Goal: Transaction & Acquisition: Obtain resource

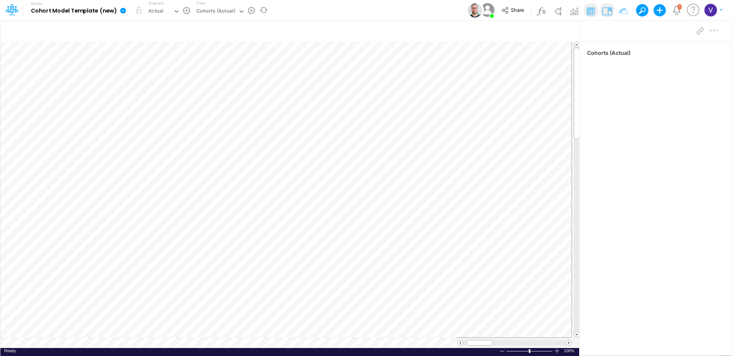
click at [124, 12] on icon at bounding box center [123, 11] width 6 height 6
click at [150, 66] on button "Export" at bounding box center [162, 67] width 82 height 13
click at [216, 71] on button "Views" at bounding box center [244, 71] width 82 height 12
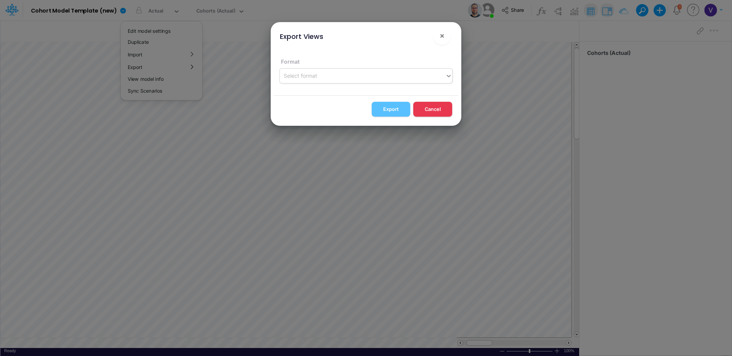
click at [343, 77] on div "Select format" at bounding box center [362, 75] width 165 height 13
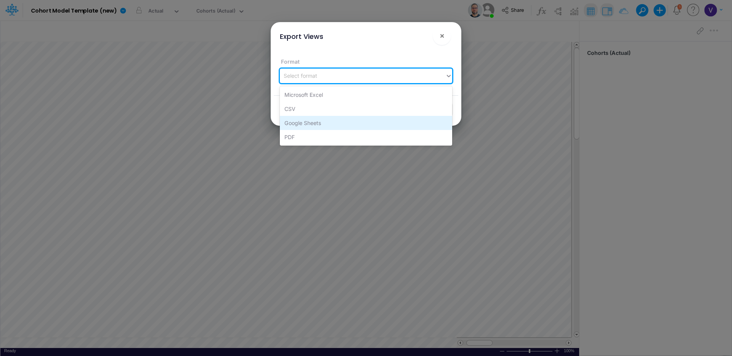
click at [330, 122] on div "Google Sheets" at bounding box center [366, 123] width 172 height 14
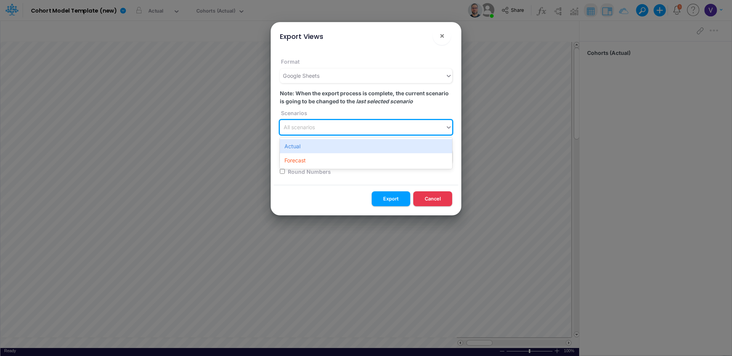
click at [328, 125] on div "All scenarios" at bounding box center [362, 127] width 165 height 13
click at [320, 143] on div "Actual" at bounding box center [366, 146] width 172 height 14
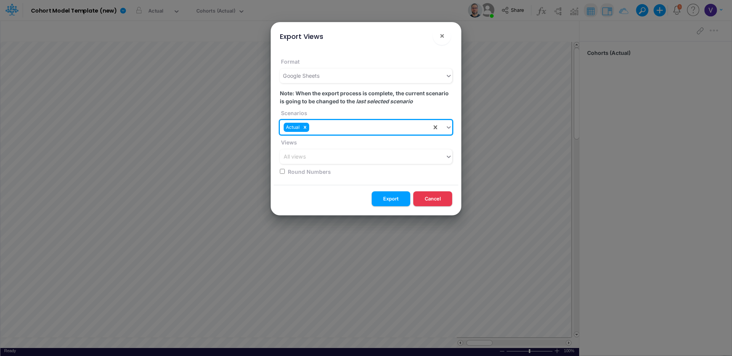
click at [322, 167] on div "Round Numbers" at bounding box center [364, 171] width 168 height 15
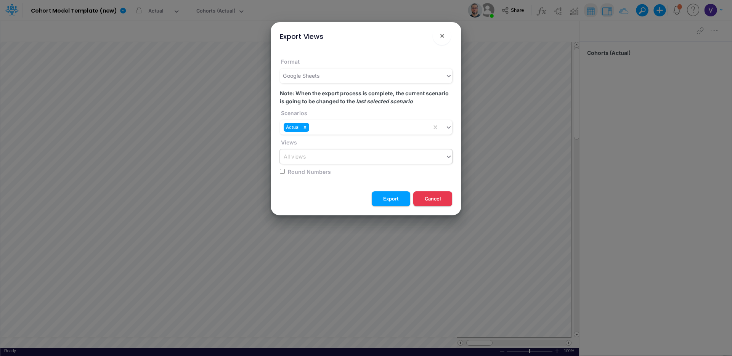
click at [323, 160] on div "All views" at bounding box center [362, 157] width 165 height 13
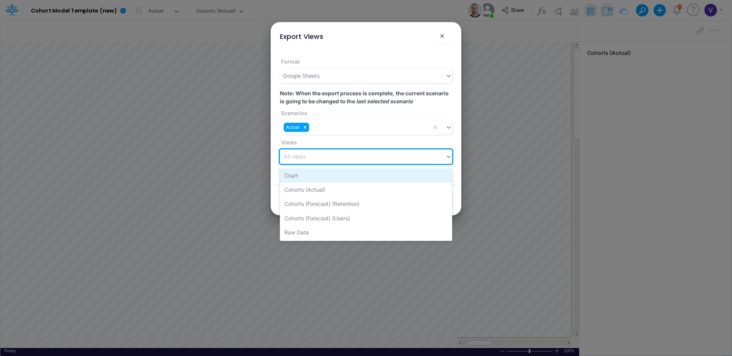
click at [326, 180] on div "Chart" at bounding box center [366, 176] width 172 height 14
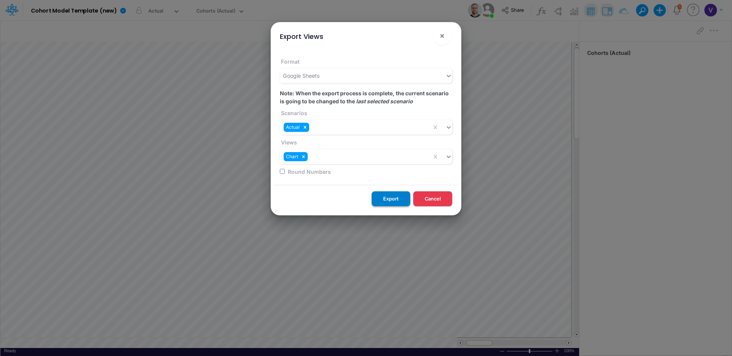
click at [388, 201] on button "Export" at bounding box center [391, 198] width 39 height 15
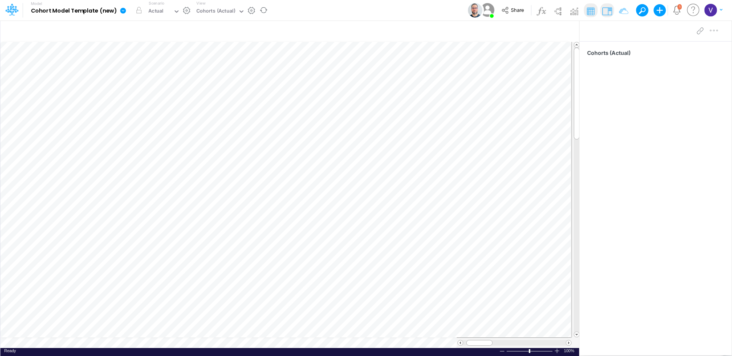
click at [122, 9] on icon at bounding box center [123, 11] width 6 height 6
click at [147, 65] on button "Export" at bounding box center [162, 67] width 82 height 13
click at [213, 73] on button "Views" at bounding box center [244, 71] width 82 height 12
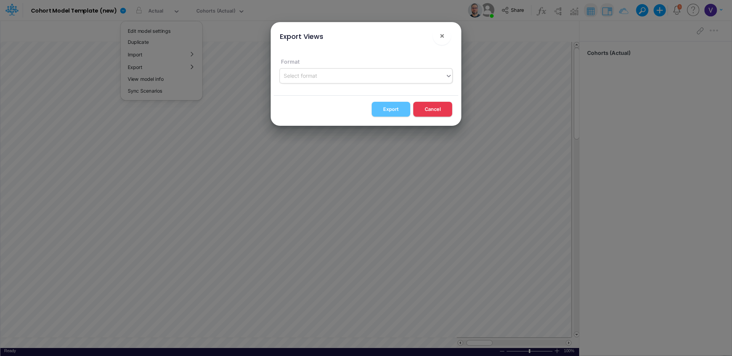
click at [341, 74] on div "Select format" at bounding box center [362, 75] width 165 height 13
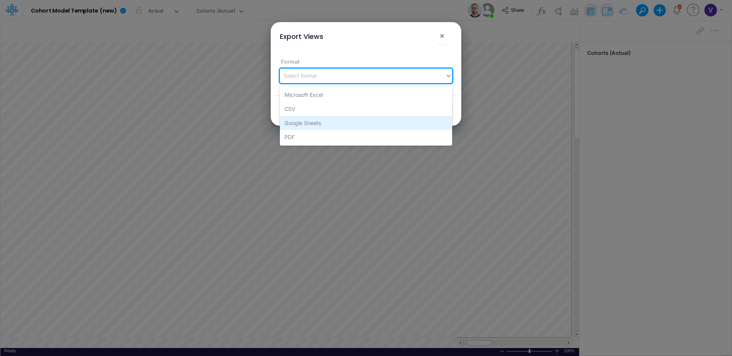
click at [304, 121] on div "Google Sheets" at bounding box center [366, 123] width 172 height 14
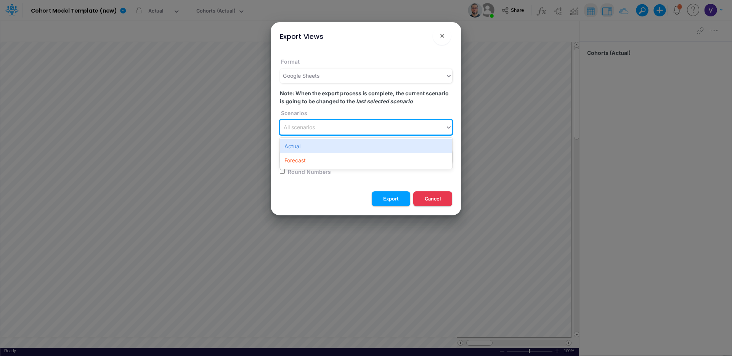
click at [317, 125] on div "All scenarios" at bounding box center [362, 127] width 165 height 13
click at [315, 150] on div "Actual" at bounding box center [366, 146] width 172 height 14
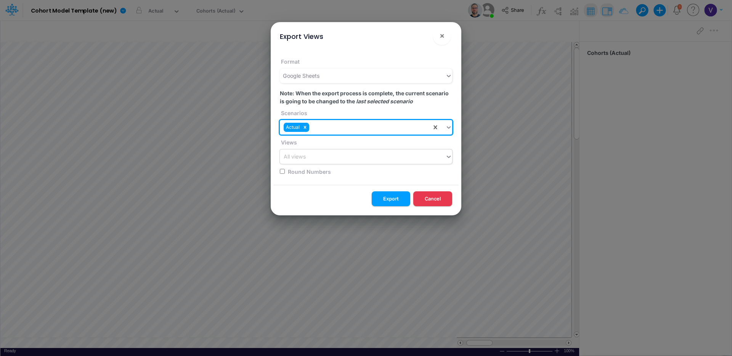
click at [313, 159] on div "All views" at bounding box center [362, 157] width 165 height 13
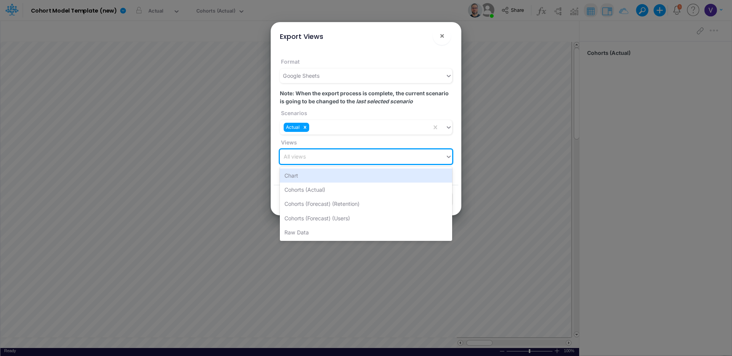
click at [313, 179] on div "Chart" at bounding box center [366, 176] width 172 height 14
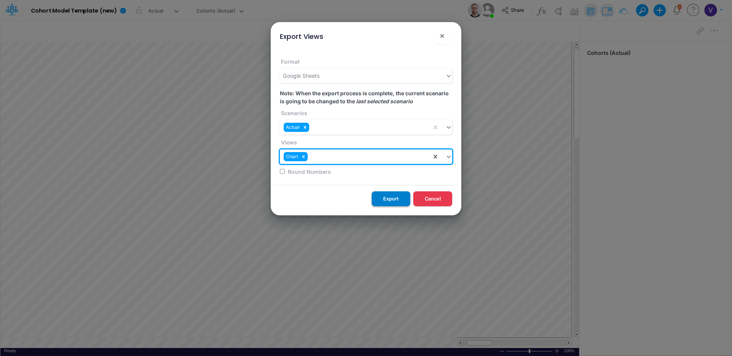
click at [406, 194] on button "Export" at bounding box center [391, 198] width 39 height 15
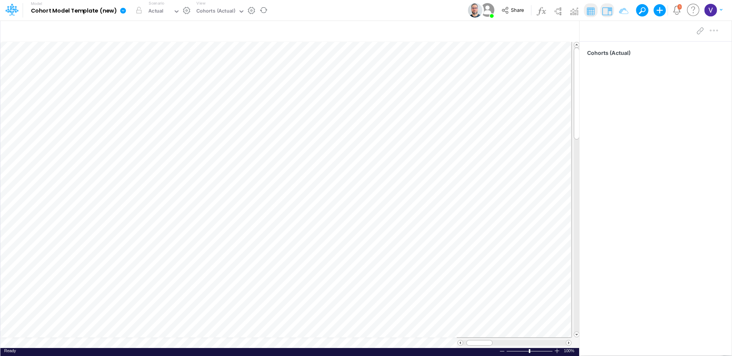
click at [120, 10] on icon at bounding box center [123, 11] width 6 height 6
click at [167, 66] on button "Export" at bounding box center [162, 67] width 82 height 13
click at [227, 71] on button "Views" at bounding box center [244, 71] width 82 height 12
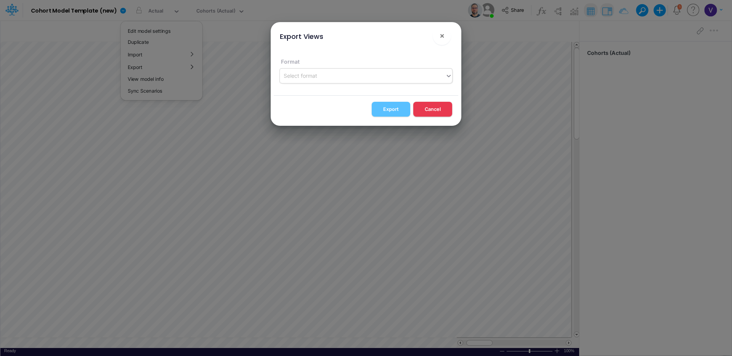
click at [326, 75] on div "Select format" at bounding box center [362, 75] width 165 height 13
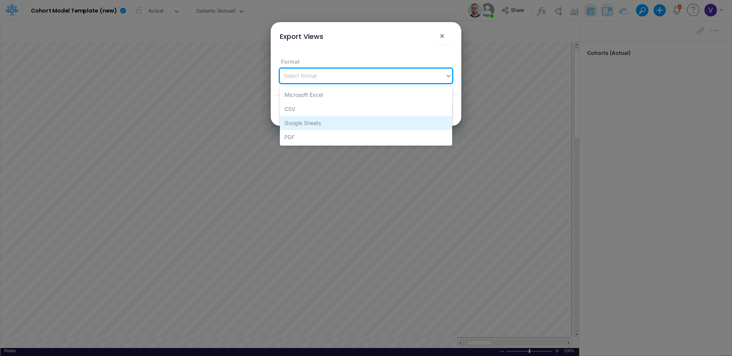
click at [324, 124] on div "Google Sheets" at bounding box center [366, 123] width 172 height 14
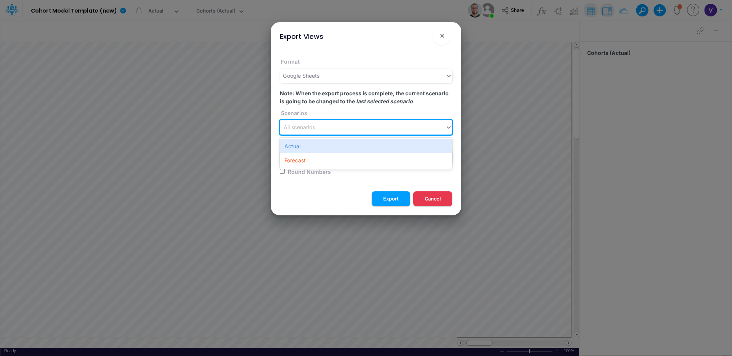
click at [343, 128] on div "All scenarios" at bounding box center [362, 127] width 165 height 13
click at [338, 152] on div "Actual" at bounding box center [366, 146] width 172 height 14
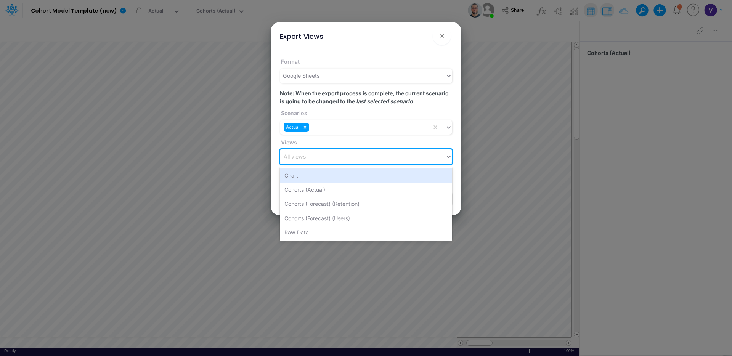
click at [338, 162] on div "All views" at bounding box center [362, 157] width 165 height 13
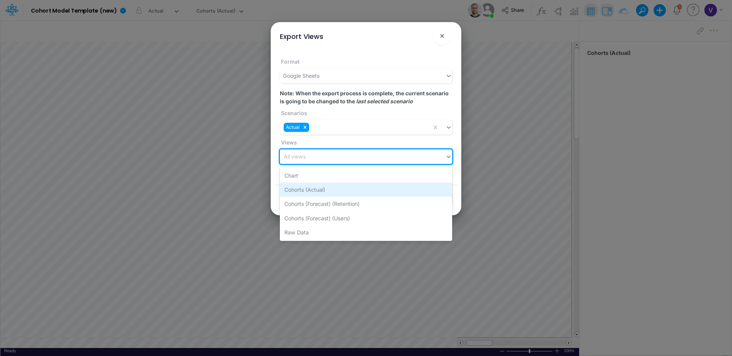
click at [333, 188] on div "Cohorts (Actual)" at bounding box center [366, 190] width 172 height 14
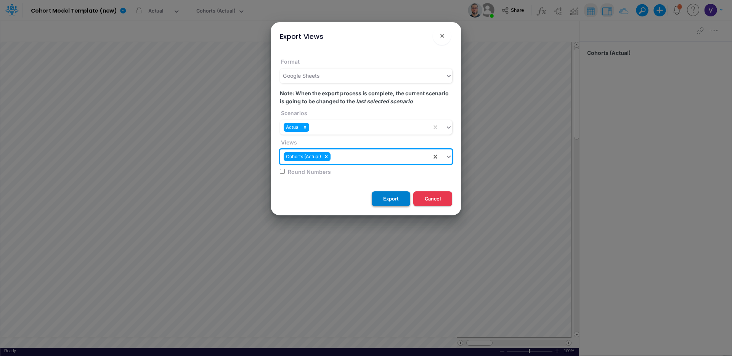
click at [391, 198] on button "Export" at bounding box center [391, 198] width 39 height 15
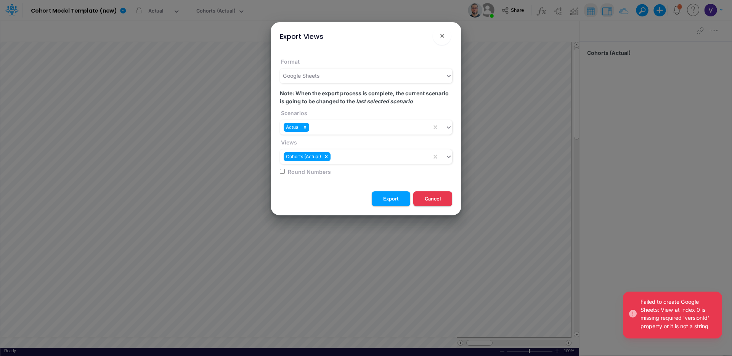
click at [683, 308] on div "Failed to create Google Sheets: View at index 0 is missing required 'versionId'…" at bounding box center [678, 314] width 75 height 32
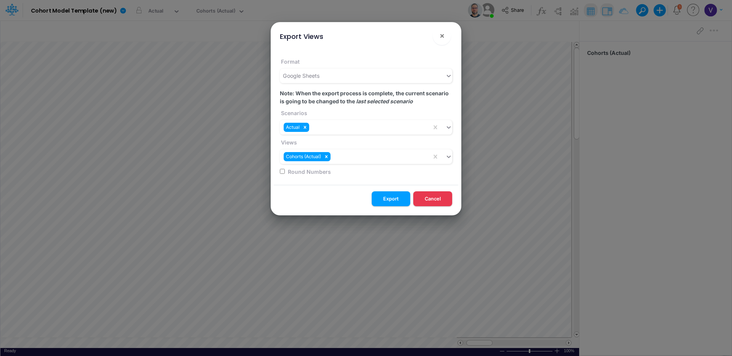
click at [384, 196] on button "Export" at bounding box center [391, 198] width 39 height 15
click at [439, 199] on button "Cancel" at bounding box center [432, 198] width 39 height 15
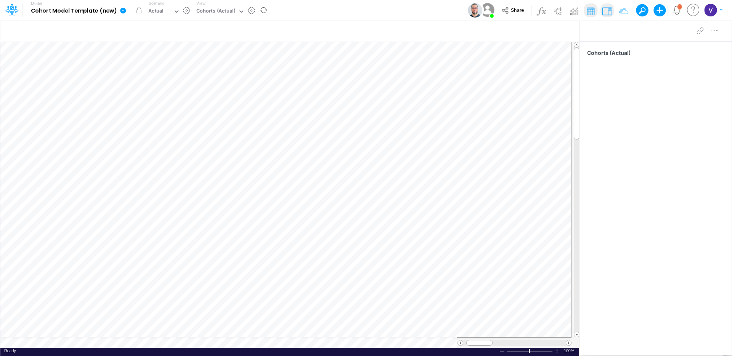
click at [121, 10] on icon at bounding box center [123, 10] width 7 height 7
click at [160, 70] on button "Export" at bounding box center [162, 67] width 82 height 13
click at [218, 71] on button "Views" at bounding box center [244, 71] width 82 height 12
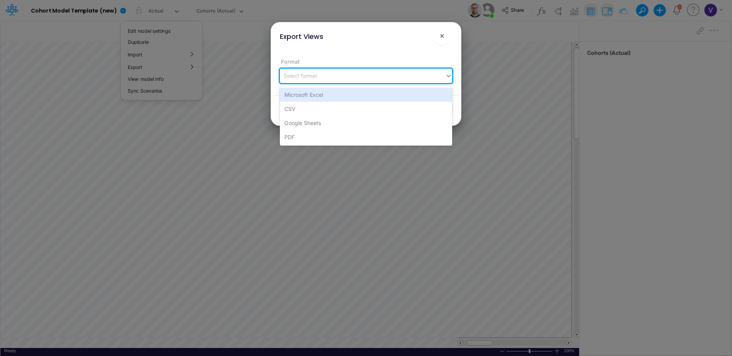
click at [360, 70] on div "Select format" at bounding box center [362, 75] width 165 height 13
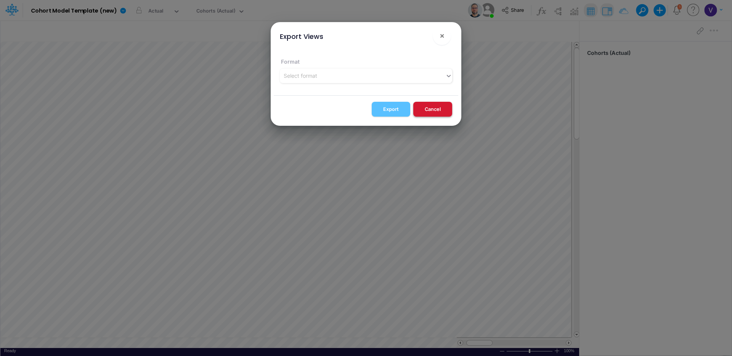
click at [433, 107] on button "Cancel" at bounding box center [432, 109] width 39 height 15
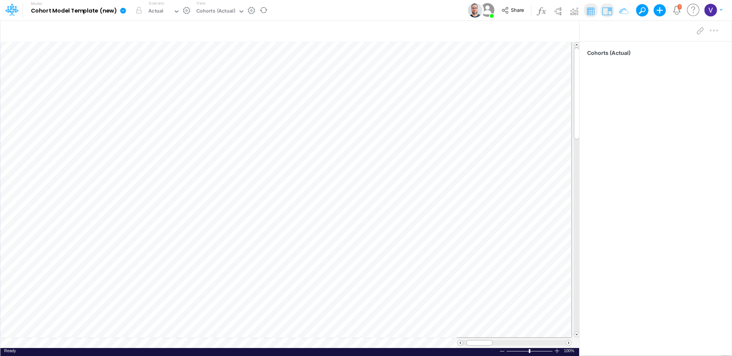
click at [123, 10] on icon at bounding box center [123, 11] width 6 height 6
click at [151, 29] on button "Edit model settings" at bounding box center [162, 31] width 82 height 12
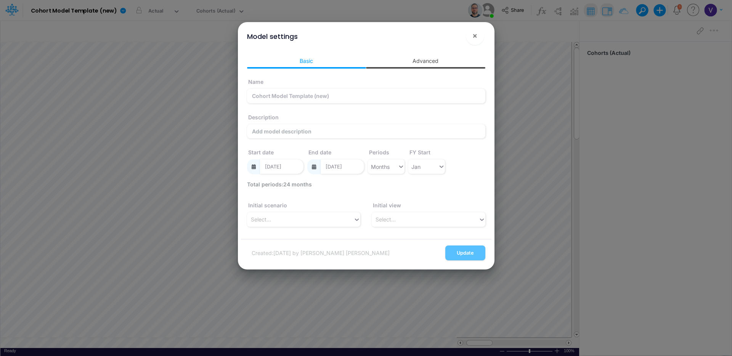
click at [418, 58] on link "Advanced" at bounding box center [425, 61] width 119 height 14
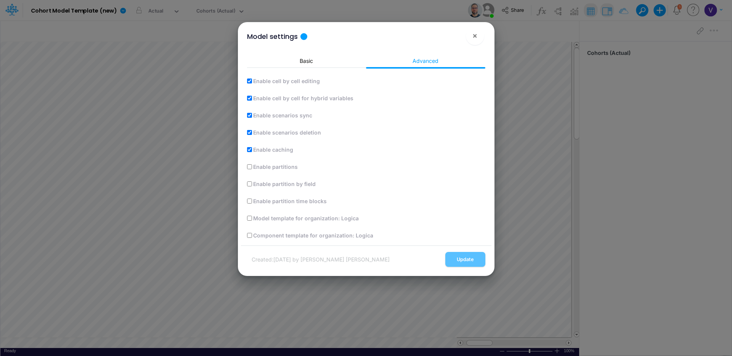
click at [275, 167] on label "Enable partitions" at bounding box center [275, 167] width 46 height 8
click at [252, 167] on input "Enable partitions" at bounding box center [249, 166] width 5 height 5
checkbox input "true"
click at [475, 267] on button "Update" at bounding box center [465, 259] width 40 height 15
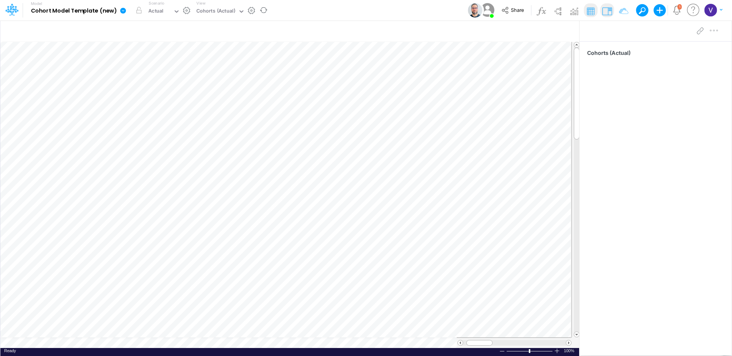
click at [124, 12] on icon at bounding box center [123, 11] width 6 height 6
click at [146, 66] on button "Export" at bounding box center [162, 67] width 82 height 13
click at [223, 71] on button "Views" at bounding box center [244, 71] width 82 height 12
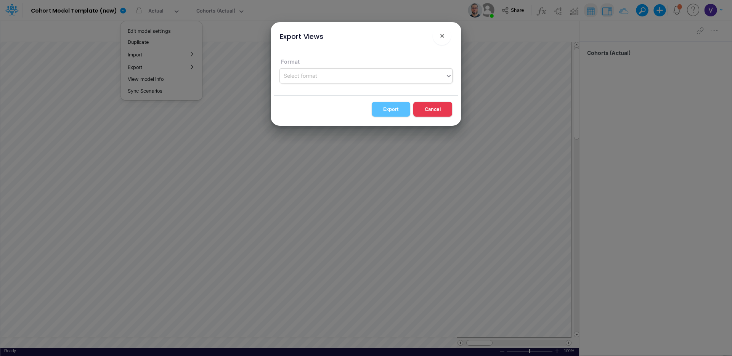
click at [368, 76] on div "Select format" at bounding box center [362, 75] width 165 height 13
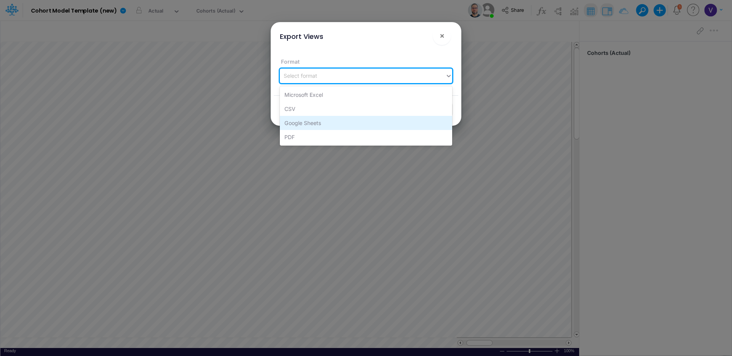
click at [308, 120] on div "Google Sheets" at bounding box center [366, 123] width 172 height 14
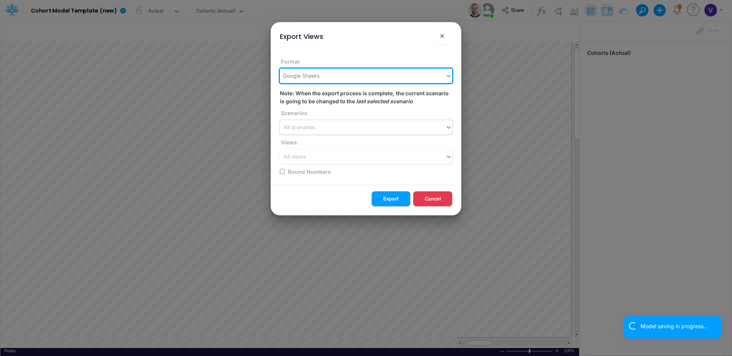
click at [320, 129] on div "All scenarios" at bounding box center [362, 127] width 165 height 13
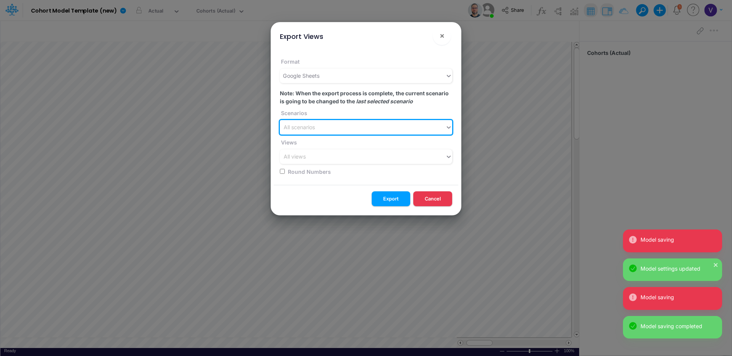
click at [334, 128] on div "All scenarios" at bounding box center [362, 127] width 165 height 13
click at [322, 143] on div "Actual" at bounding box center [366, 146] width 172 height 14
click at [321, 154] on div "All views" at bounding box center [362, 157] width 165 height 13
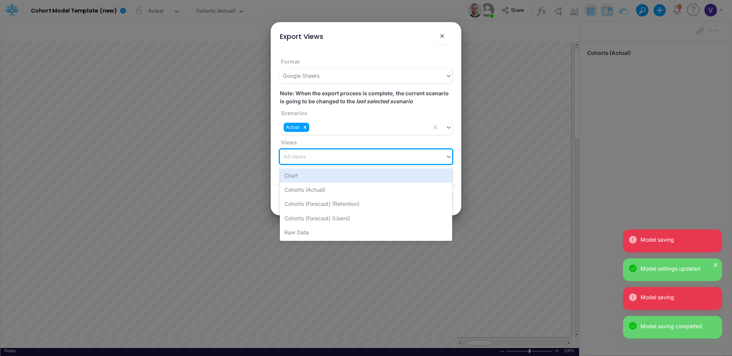
drag, startPoint x: 321, startPoint y: 178, endPoint x: 326, endPoint y: 178, distance: 4.6
click at [321, 177] on div "Chart" at bounding box center [366, 176] width 172 height 14
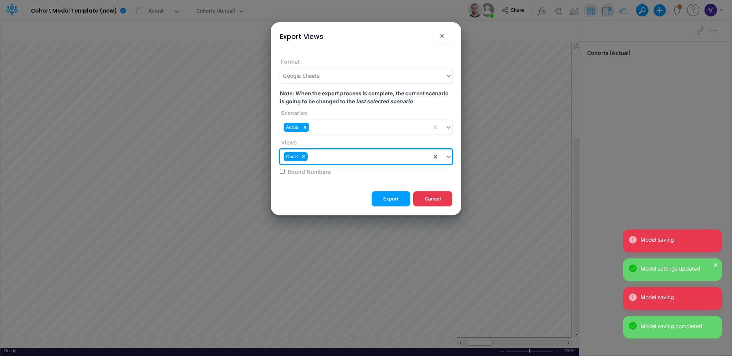
click at [405, 194] on button "Export" at bounding box center [391, 198] width 39 height 15
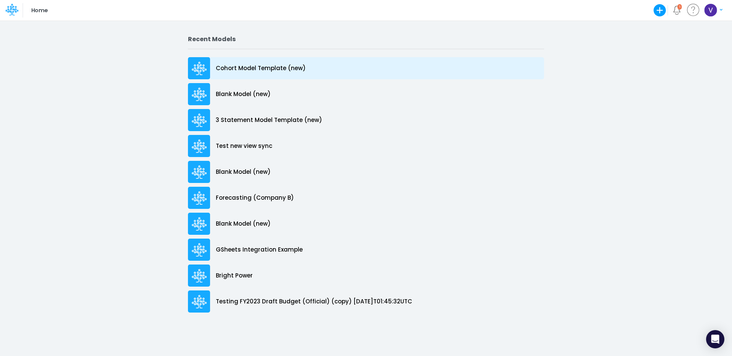
click at [253, 69] on p "Cohort Model Template (new)" at bounding box center [261, 68] width 90 height 9
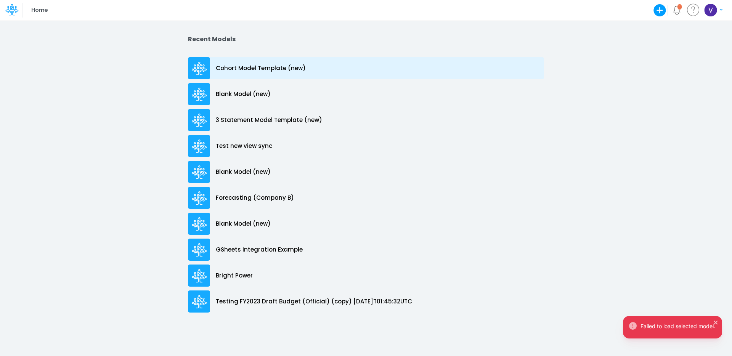
click at [264, 70] on p "Cohort Model Template (new)" at bounding box center [261, 68] width 90 height 9
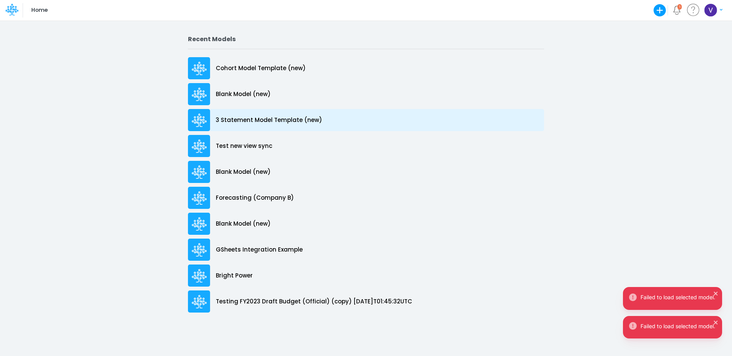
click at [244, 120] on p "3 Statement Model Template (new)" at bounding box center [269, 120] width 106 height 9
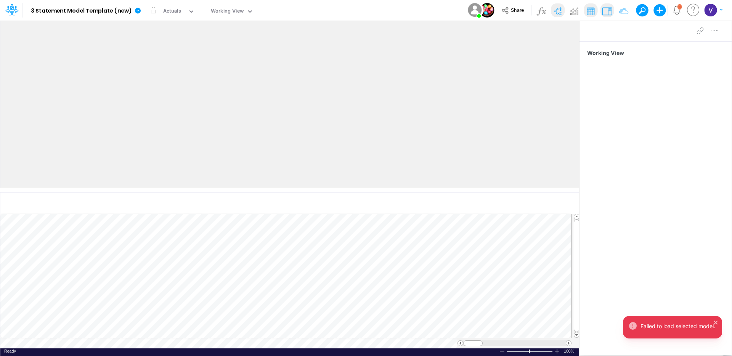
click at [138, 12] on icon at bounding box center [138, 11] width 6 height 6
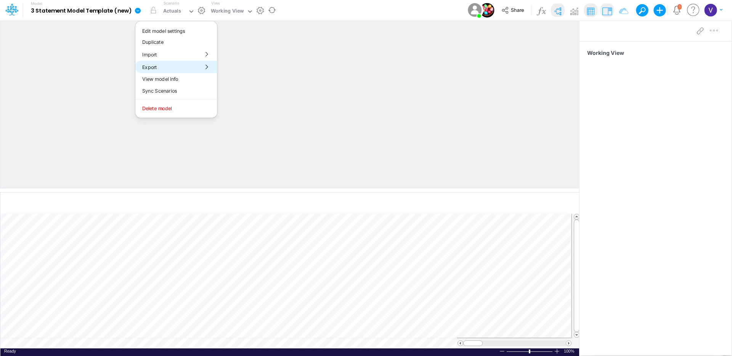
click at [172, 65] on button "Export" at bounding box center [176, 67] width 82 height 13
click at [254, 72] on button "Views" at bounding box center [258, 71] width 82 height 12
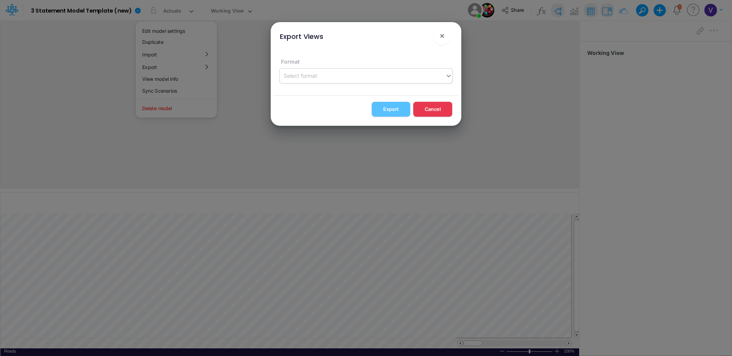
click at [323, 71] on div "Select format" at bounding box center [362, 75] width 165 height 13
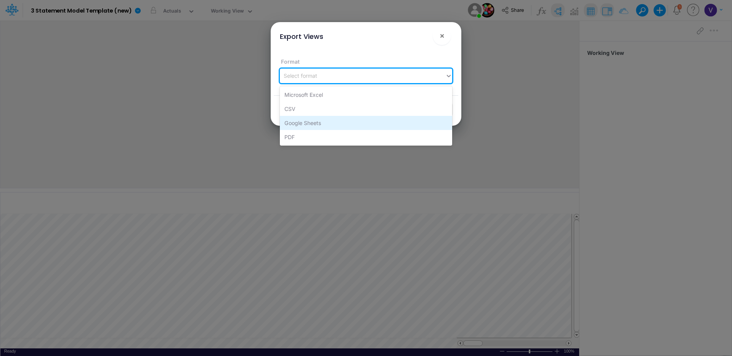
click at [313, 123] on div "Google Sheets" at bounding box center [366, 123] width 172 height 14
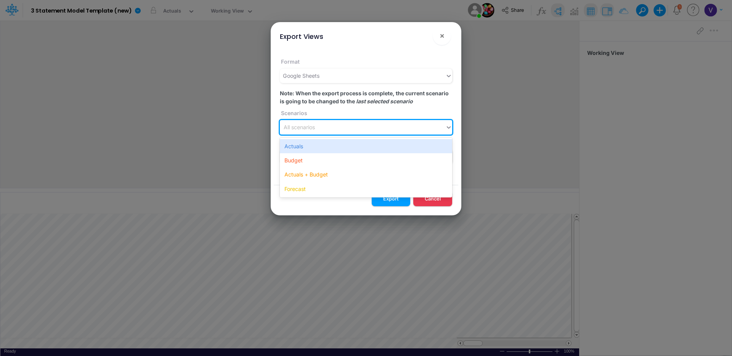
click at [320, 125] on div "All scenarios" at bounding box center [362, 127] width 165 height 13
click at [318, 148] on div "Actuals" at bounding box center [366, 146] width 172 height 14
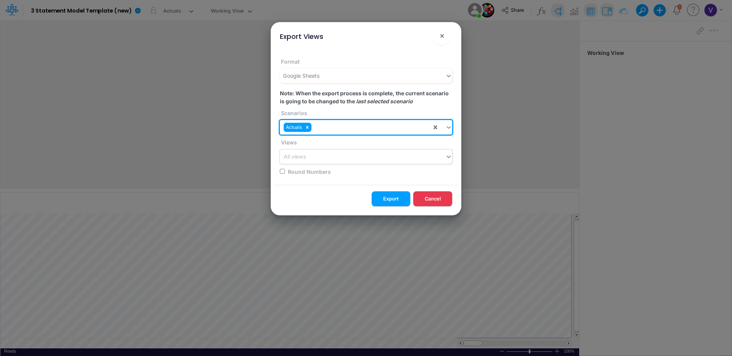
click at [316, 154] on div "All views" at bounding box center [362, 157] width 165 height 13
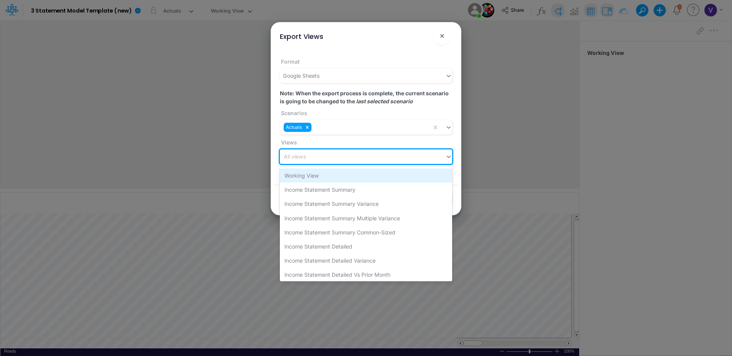
click at [313, 175] on div "Working View" at bounding box center [366, 176] width 172 height 14
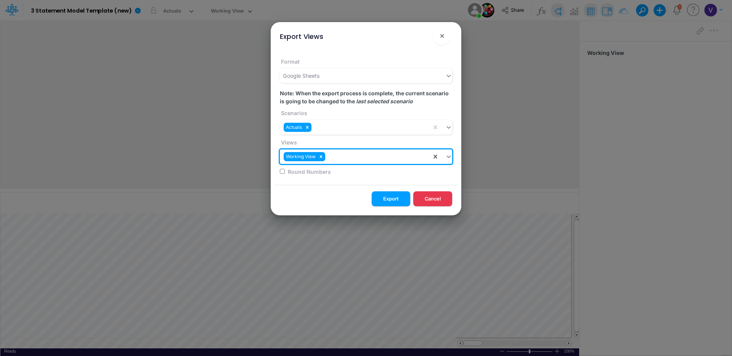
click at [400, 200] on button "Export" at bounding box center [391, 198] width 39 height 15
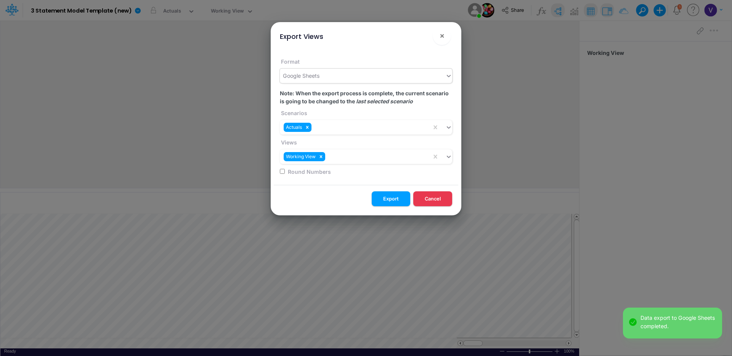
click at [312, 74] on div "Google Sheets" at bounding box center [301, 76] width 37 height 8
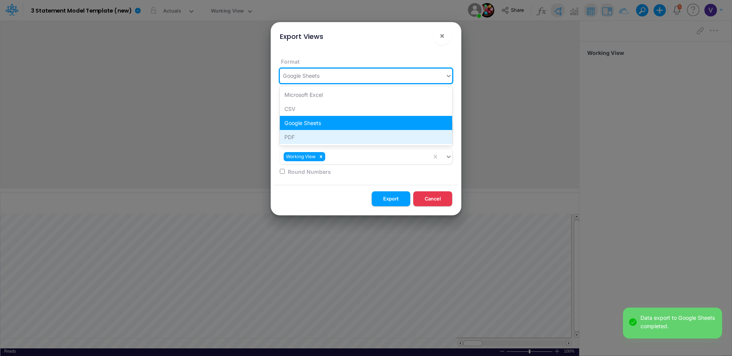
click at [318, 138] on div "PDF" at bounding box center [366, 137] width 172 height 14
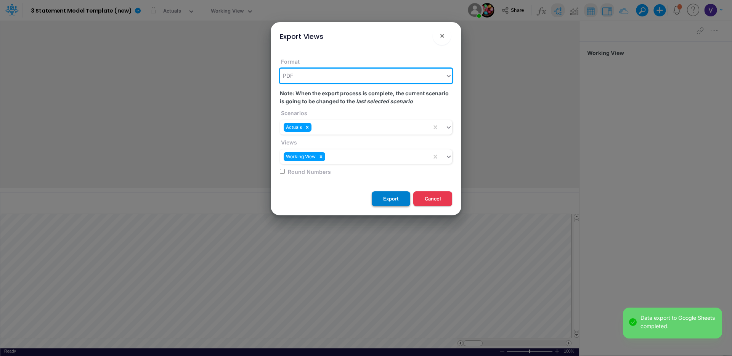
click at [395, 199] on button "Export" at bounding box center [391, 198] width 39 height 15
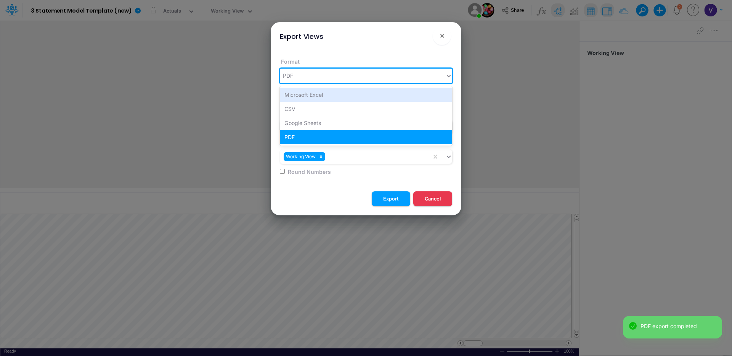
click at [353, 75] on div "PDF" at bounding box center [362, 75] width 165 height 13
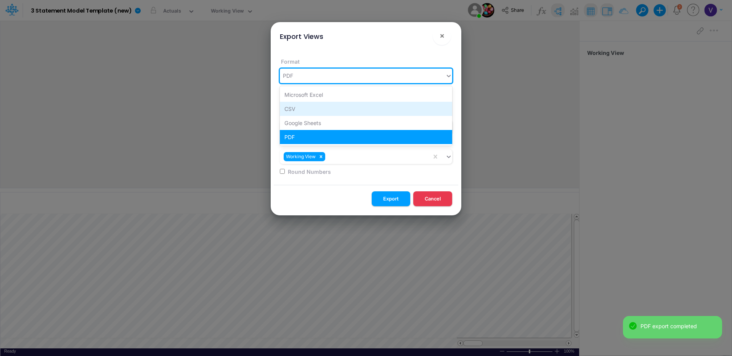
click at [305, 109] on div "CSV" at bounding box center [366, 109] width 172 height 14
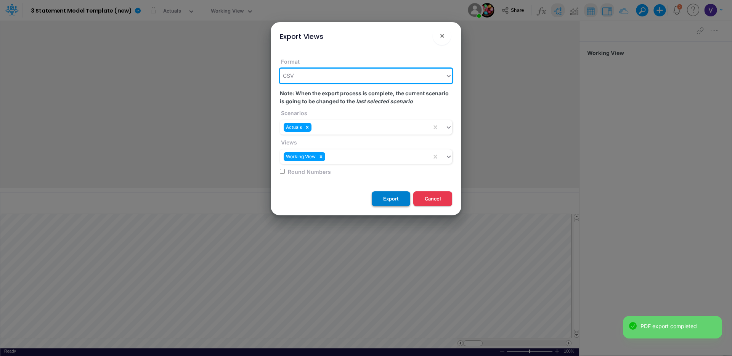
click at [393, 198] on button "Export" at bounding box center [391, 198] width 39 height 15
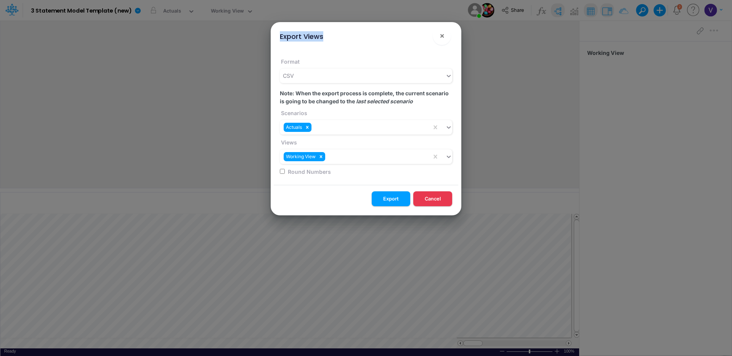
drag, startPoint x: 328, startPoint y: 37, endPoint x: 278, endPoint y: 37, distance: 50.0
click at [278, 37] on div "Export Views ×" at bounding box center [366, 35] width 185 height 26
click at [332, 40] on div "Export Views ×" at bounding box center [366, 35] width 185 height 26
drag, startPoint x: 322, startPoint y: 38, endPoint x: 279, endPoint y: 38, distance: 43.5
click at [279, 38] on div "Export Views ×" at bounding box center [366, 35] width 185 height 26
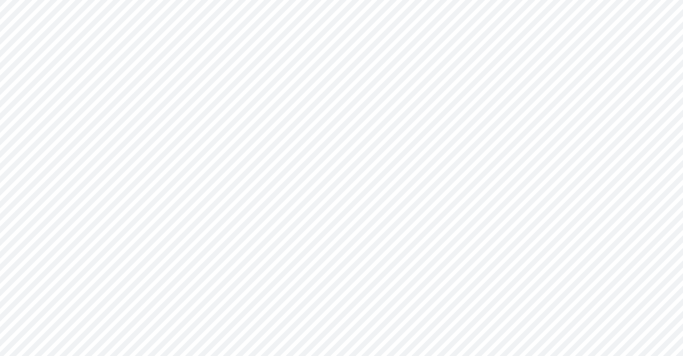
type input "0"
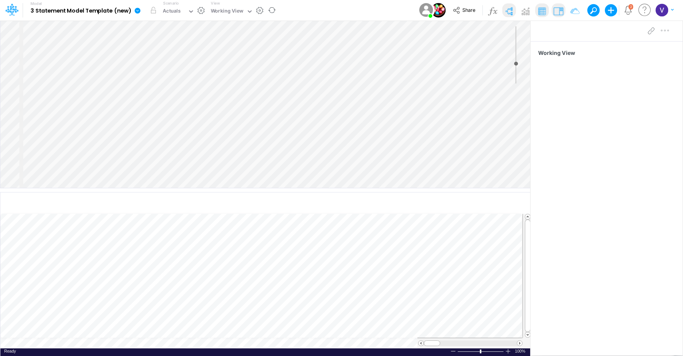
click at [139, 11] on icon at bounding box center [138, 11] width 6 height 6
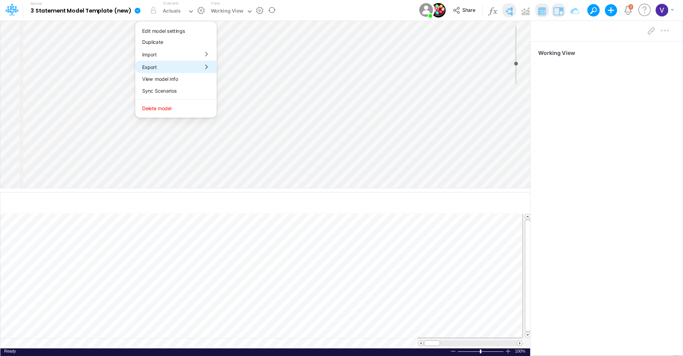
click at [154, 63] on button "Export" at bounding box center [176, 67] width 82 height 13
click at [224, 70] on button "Views" at bounding box center [258, 71] width 82 height 12
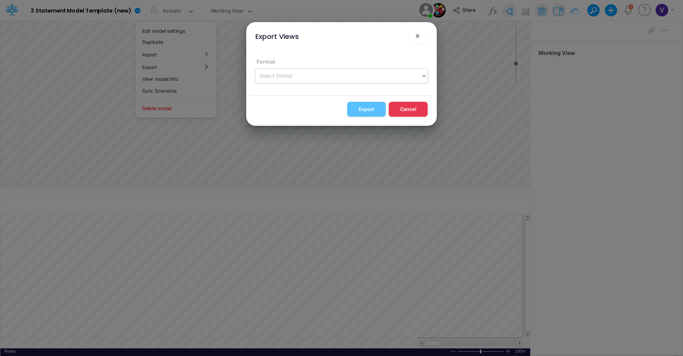
click at [316, 79] on div "Select format" at bounding box center [337, 75] width 165 height 13
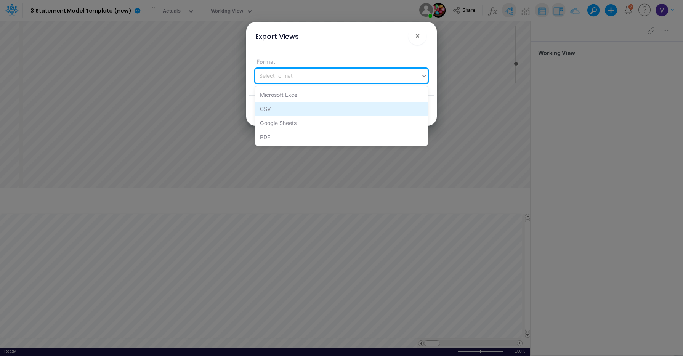
click at [293, 109] on div "CSV" at bounding box center [341, 109] width 172 height 14
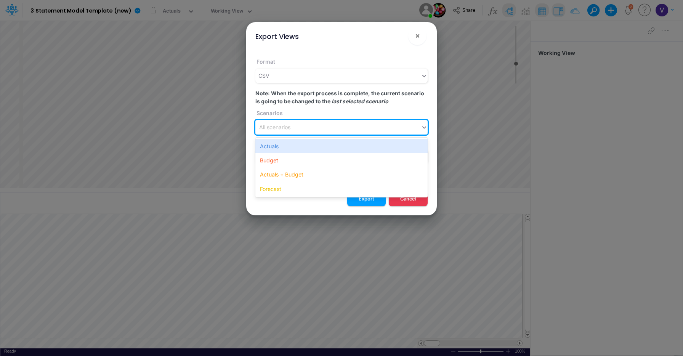
click at [292, 124] on div "All scenarios" at bounding box center [337, 127] width 165 height 13
click at [281, 144] on div "Actuals" at bounding box center [341, 146] width 172 height 14
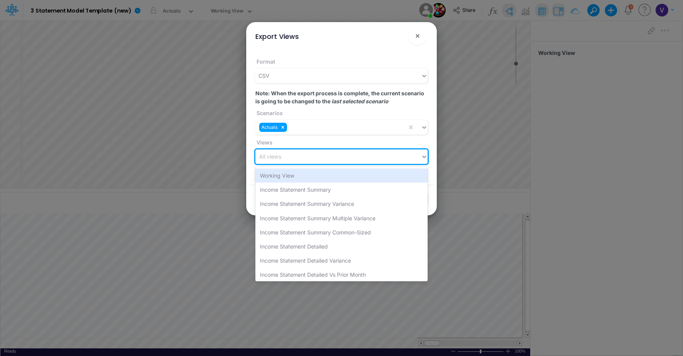
click at [278, 156] on div "All views" at bounding box center [270, 157] width 22 height 8
click at [279, 173] on div "Working View" at bounding box center [341, 176] width 172 height 14
click at [317, 155] on div "Working View" at bounding box center [331, 157] width 152 height 13
click at [310, 177] on div "Income Statement Summary" at bounding box center [341, 176] width 172 height 14
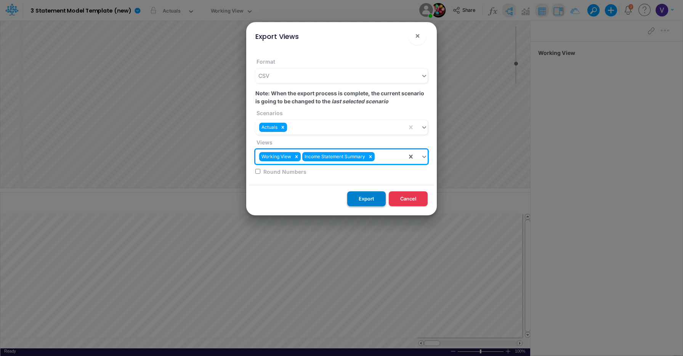
click at [371, 195] on button "Export" at bounding box center [366, 198] width 39 height 15
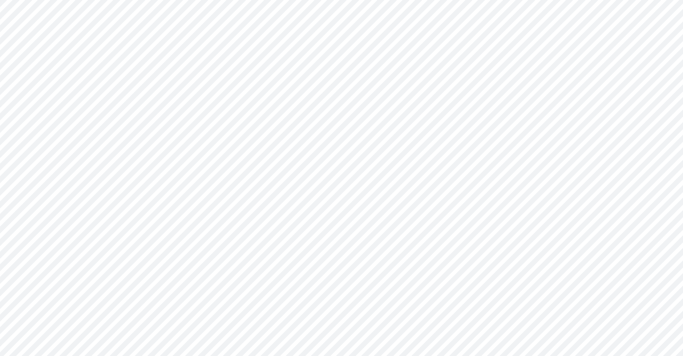
type input "0"
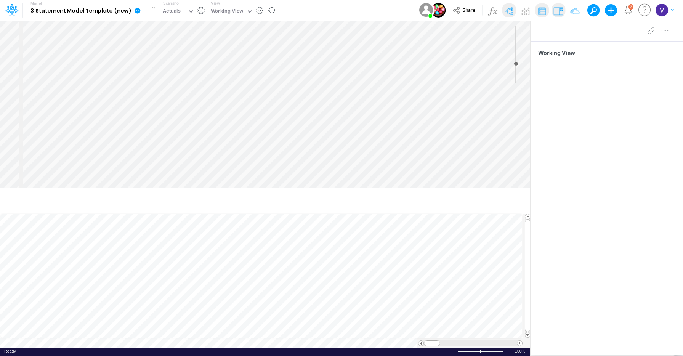
click at [139, 10] on icon at bounding box center [138, 11] width 6 height 6
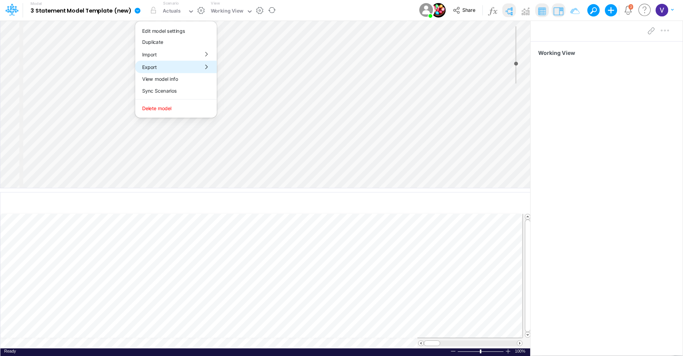
click at [162, 69] on button "Export" at bounding box center [176, 67] width 82 height 13
click at [242, 73] on button "Views" at bounding box center [258, 71] width 82 height 12
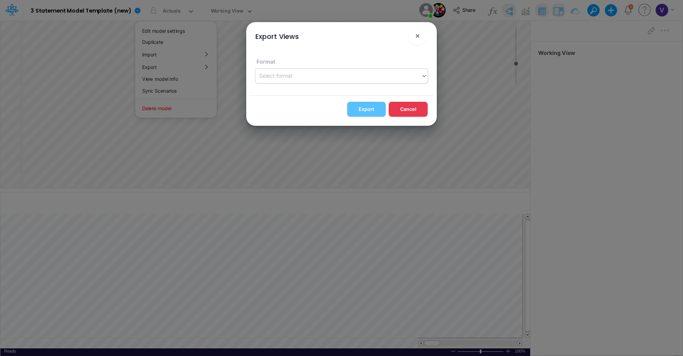
click at [318, 76] on div "Select format" at bounding box center [337, 75] width 165 height 13
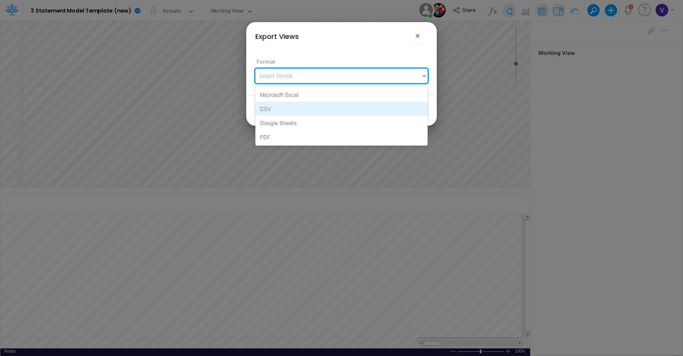
click at [287, 108] on div "CSV" at bounding box center [341, 109] width 172 height 14
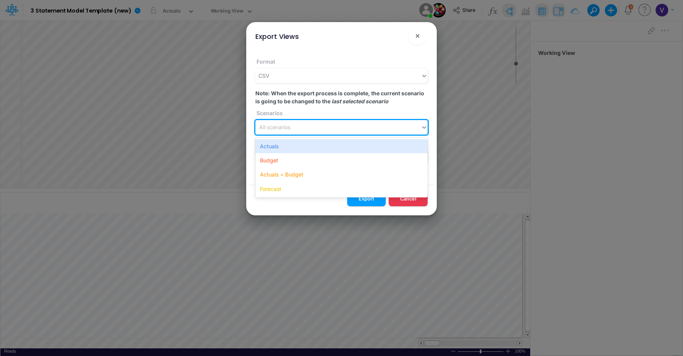
click at [290, 126] on div "All scenarios" at bounding box center [274, 128] width 31 height 8
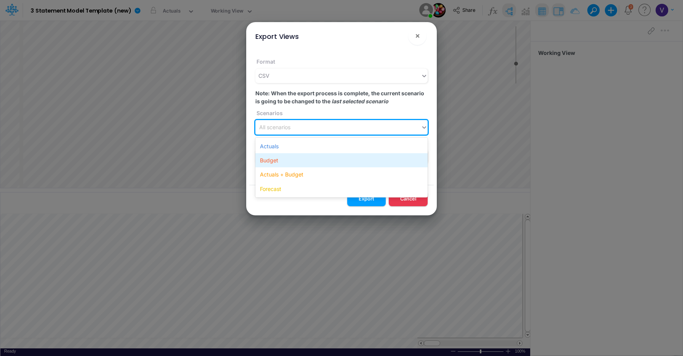
click at [287, 153] on div "Actuals Budget Actuals + Budget Forecast" at bounding box center [341, 167] width 172 height 59
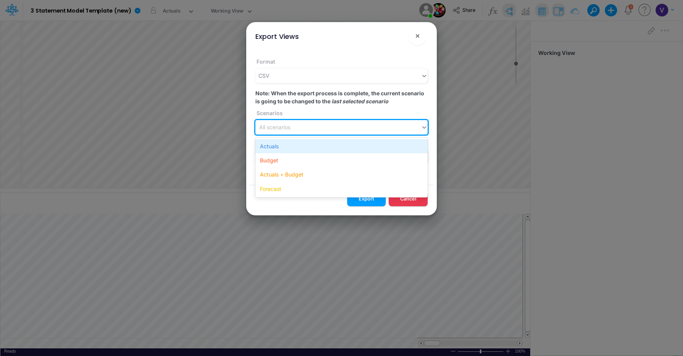
click at [286, 146] on div "Actuals" at bounding box center [341, 146] width 172 height 14
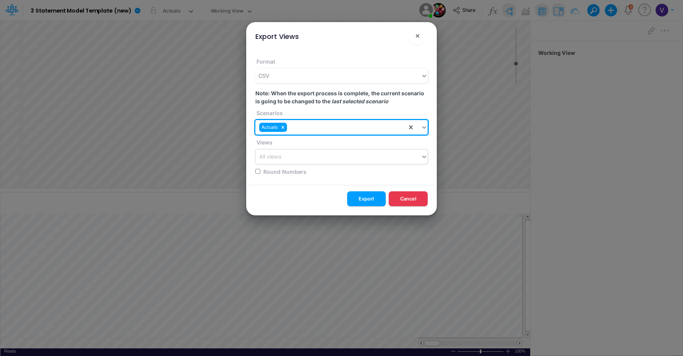
click at [290, 151] on div "All views" at bounding box center [337, 157] width 165 height 13
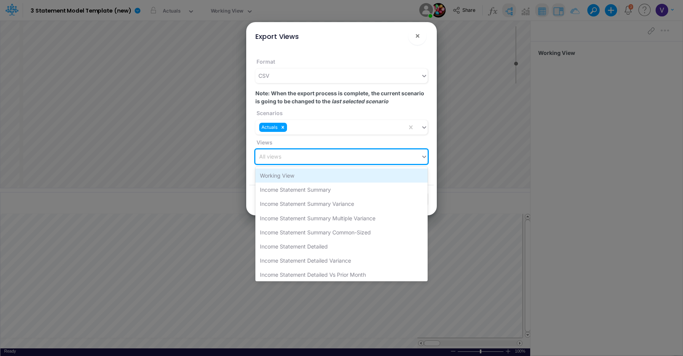
click at [289, 173] on div "Working View" at bounding box center [341, 176] width 172 height 14
click at [308, 155] on div "Working View" at bounding box center [331, 157] width 152 height 13
click at [311, 182] on div "Income Statement Summary" at bounding box center [341, 176] width 172 height 14
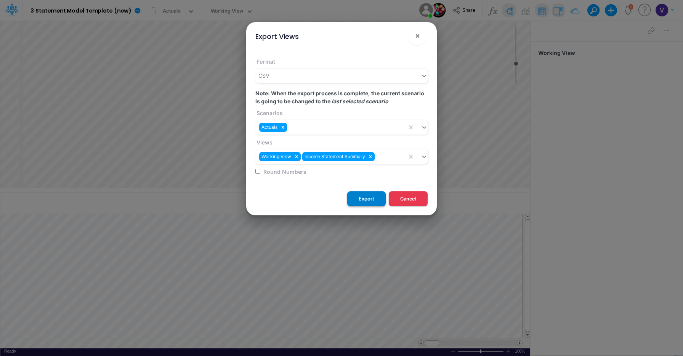
click at [367, 194] on button "Export" at bounding box center [366, 198] width 39 height 15
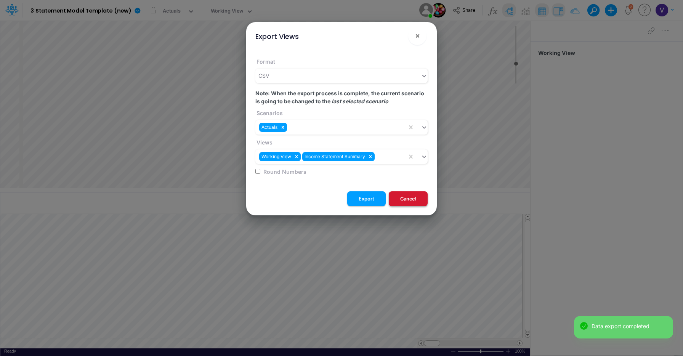
click at [400, 195] on button "Cancel" at bounding box center [408, 198] width 39 height 15
